Goal: Check status: Check status

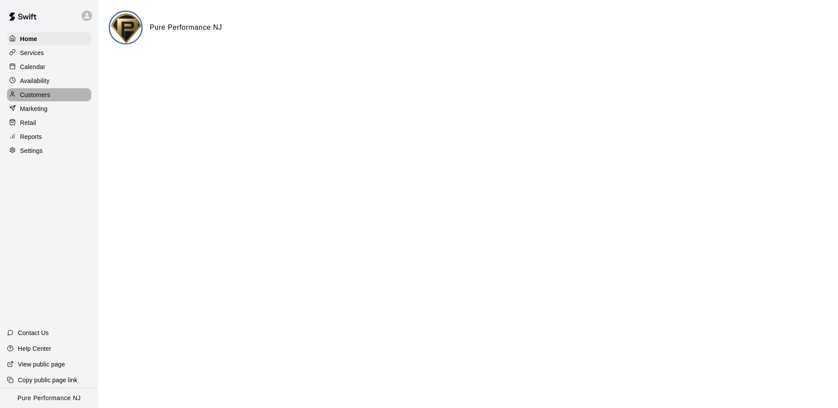
click at [43, 93] on p "Customers" at bounding box center [35, 94] width 30 height 9
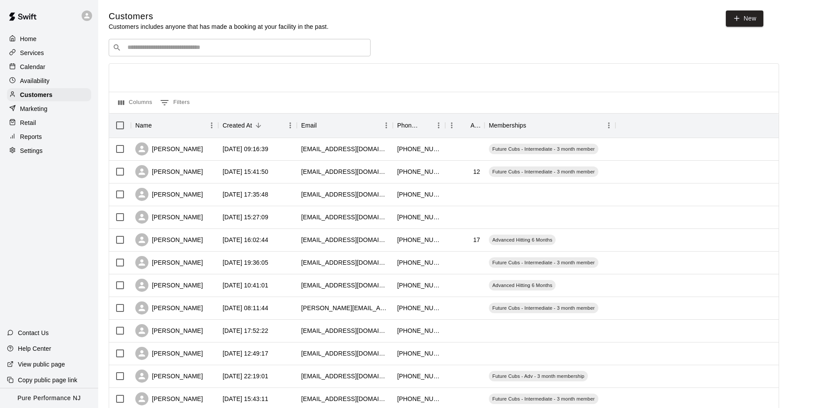
click at [161, 47] on input "Search customers by name or email" at bounding box center [246, 47] width 242 height 9
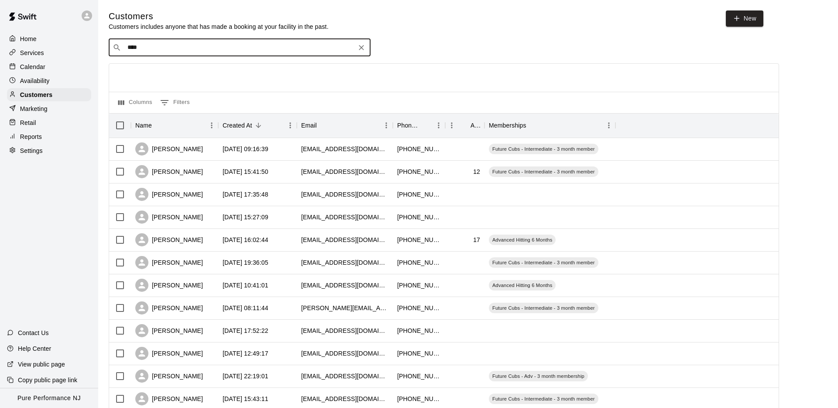
type input "*****"
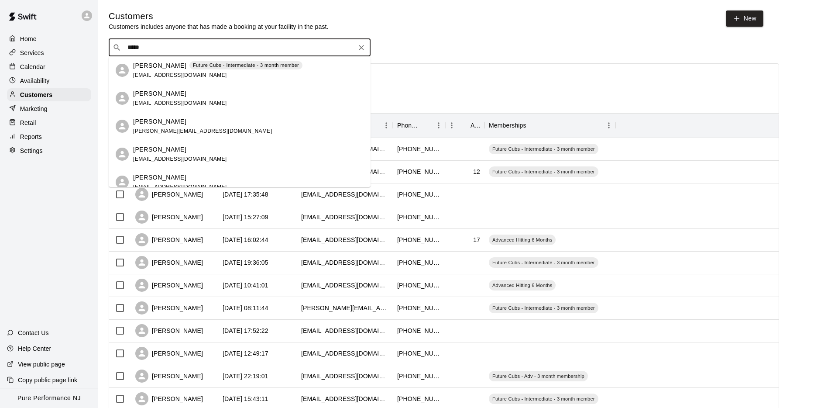
click at [148, 72] on span "[EMAIL_ADDRESS][DOMAIN_NAME]" at bounding box center [180, 75] width 94 height 6
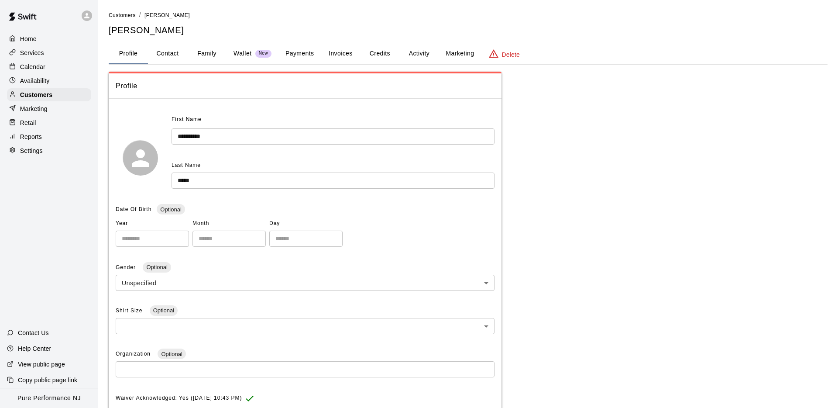
click at [337, 56] on button "Invoices" at bounding box center [340, 53] width 39 height 21
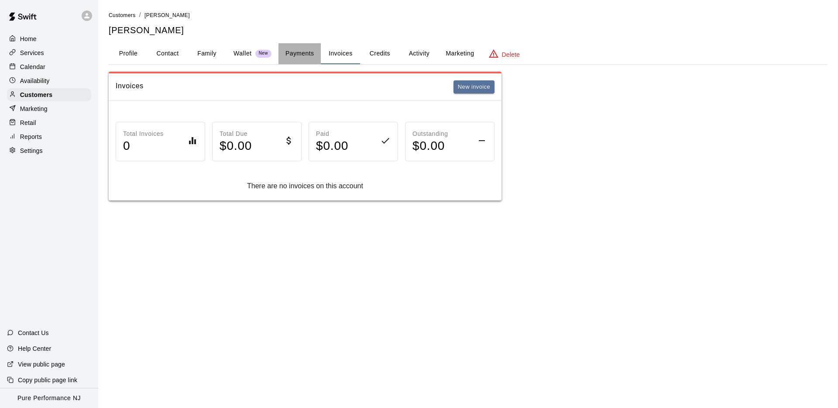
click at [298, 53] on button "Payments" at bounding box center [299, 53] width 42 height 21
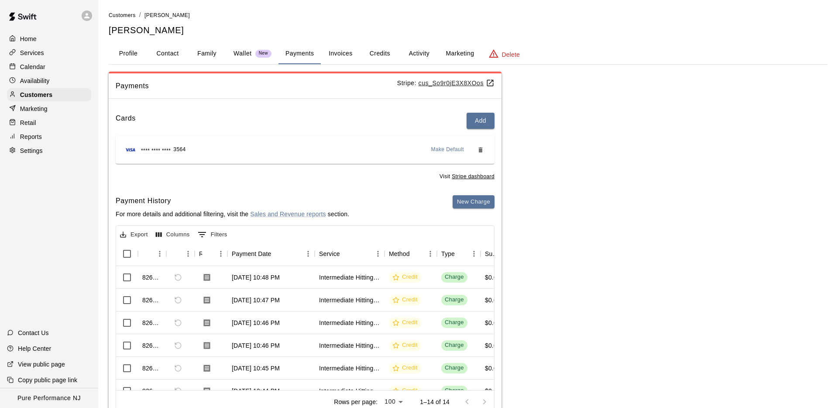
click at [246, 48] on button "Wallet New" at bounding box center [253, 53] width 52 height 21
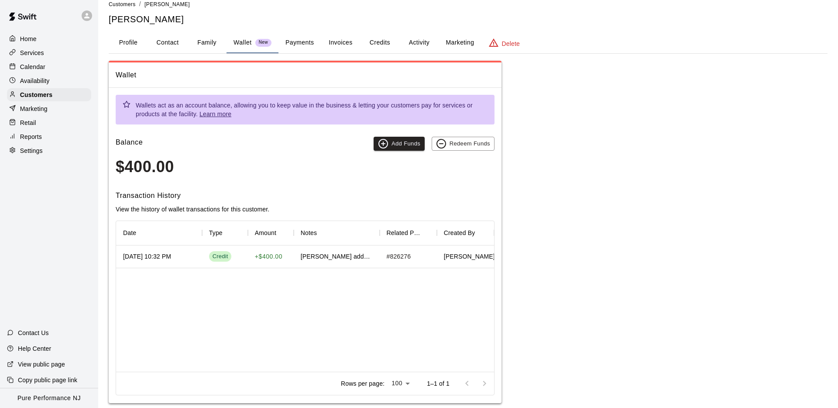
scroll to position [12, 0]
click at [570, 170] on div "Wallet Wallets act as an account balance, allowing you to keep value in the bus…" at bounding box center [468, 231] width 719 height 343
